Goal: Navigation & Orientation: Find specific page/section

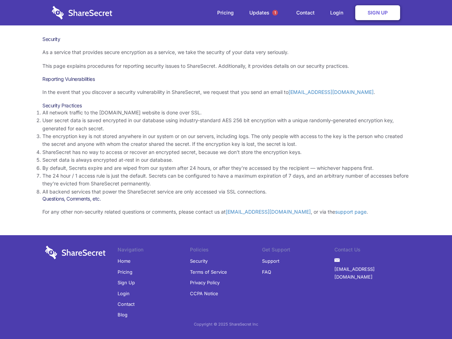
click at [226, 169] on li "By default, Secrets expire and are wiped from our system after 24 hours, or aft…" at bounding box center [225, 168] width 367 height 8
click at [275, 13] on span "1" at bounding box center [275, 13] width 6 height 6
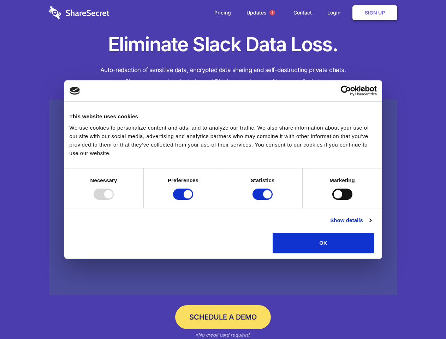
click at [114, 200] on div at bounding box center [104, 193] width 20 height 11
click at [193, 200] on input "Preferences" at bounding box center [183, 193] width 20 height 11
checkbox input "false"
click at [263, 200] on input "Statistics" at bounding box center [262, 193] width 20 height 11
checkbox input "false"
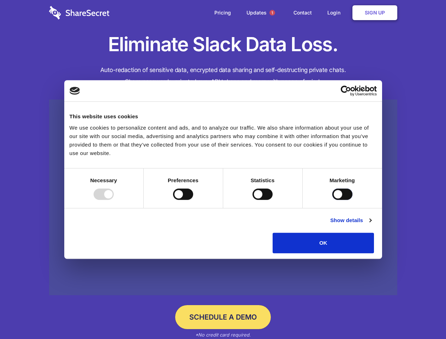
click at [332, 200] on input "Marketing" at bounding box center [342, 193] width 20 height 11
checkbox input "true"
click at [371, 224] on link "Show details" at bounding box center [350, 220] width 41 height 8
click at [0, 0] on li "Necessary 7 Necessary cookies help make a website usable by enabling basic func…" at bounding box center [0, 0] width 0 height 0
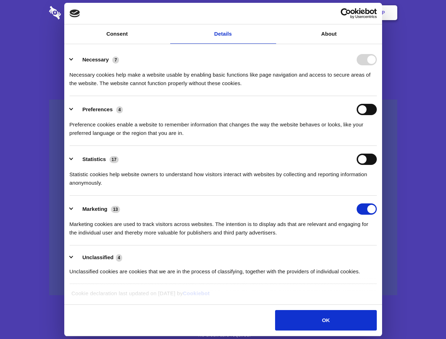
click at [272, 13] on span "1" at bounding box center [272, 13] width 6 height 6
